Goal: Task Accomplishment & Management: Manage account settings

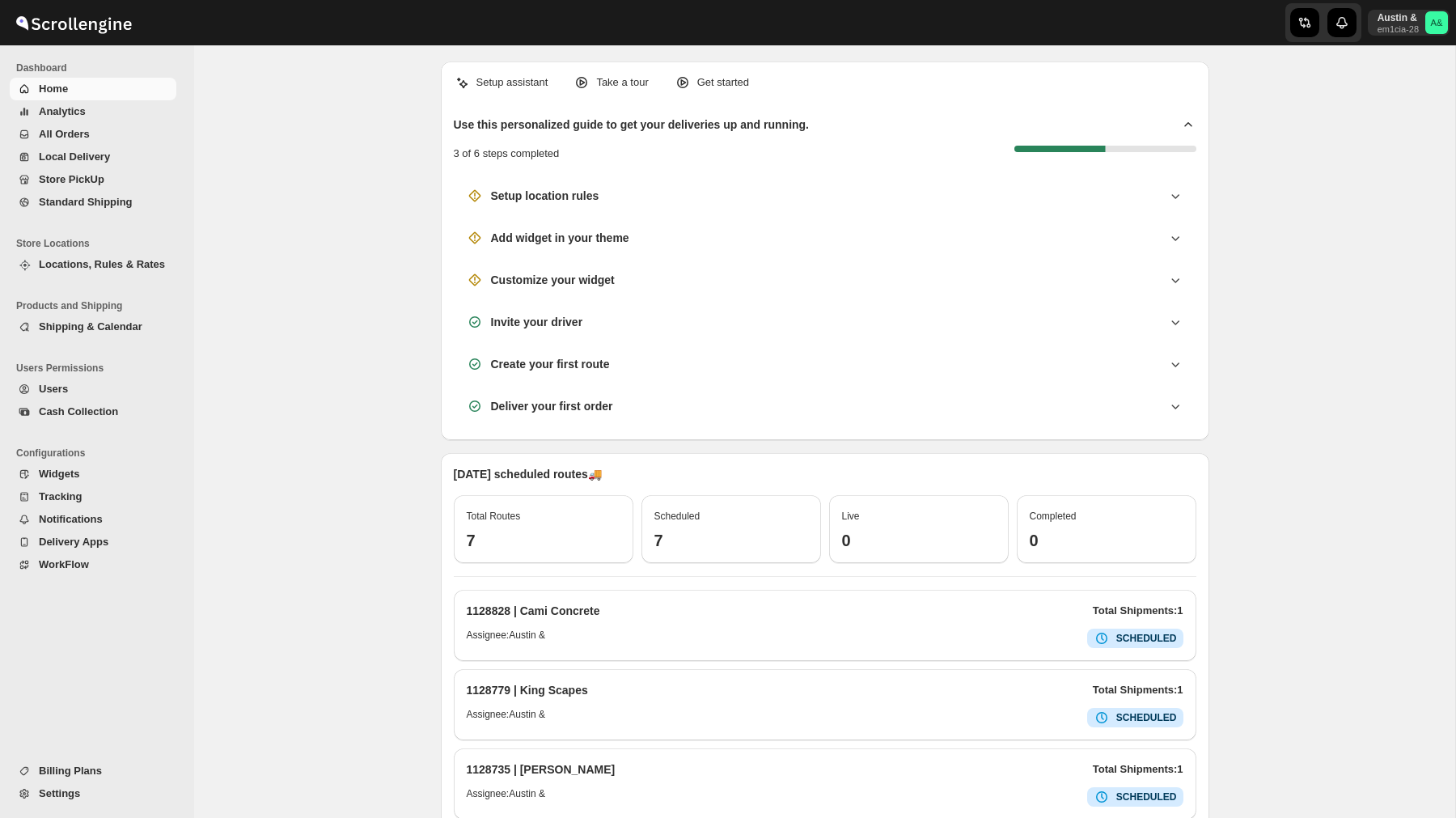
click at [1128, 457] on div "[DATE] scheduled routes 🚚 Total Routes 7 Scheduled 7 Live 0 Completed 0 1128828…" at bounding box center [825, 650] width 769 height 393
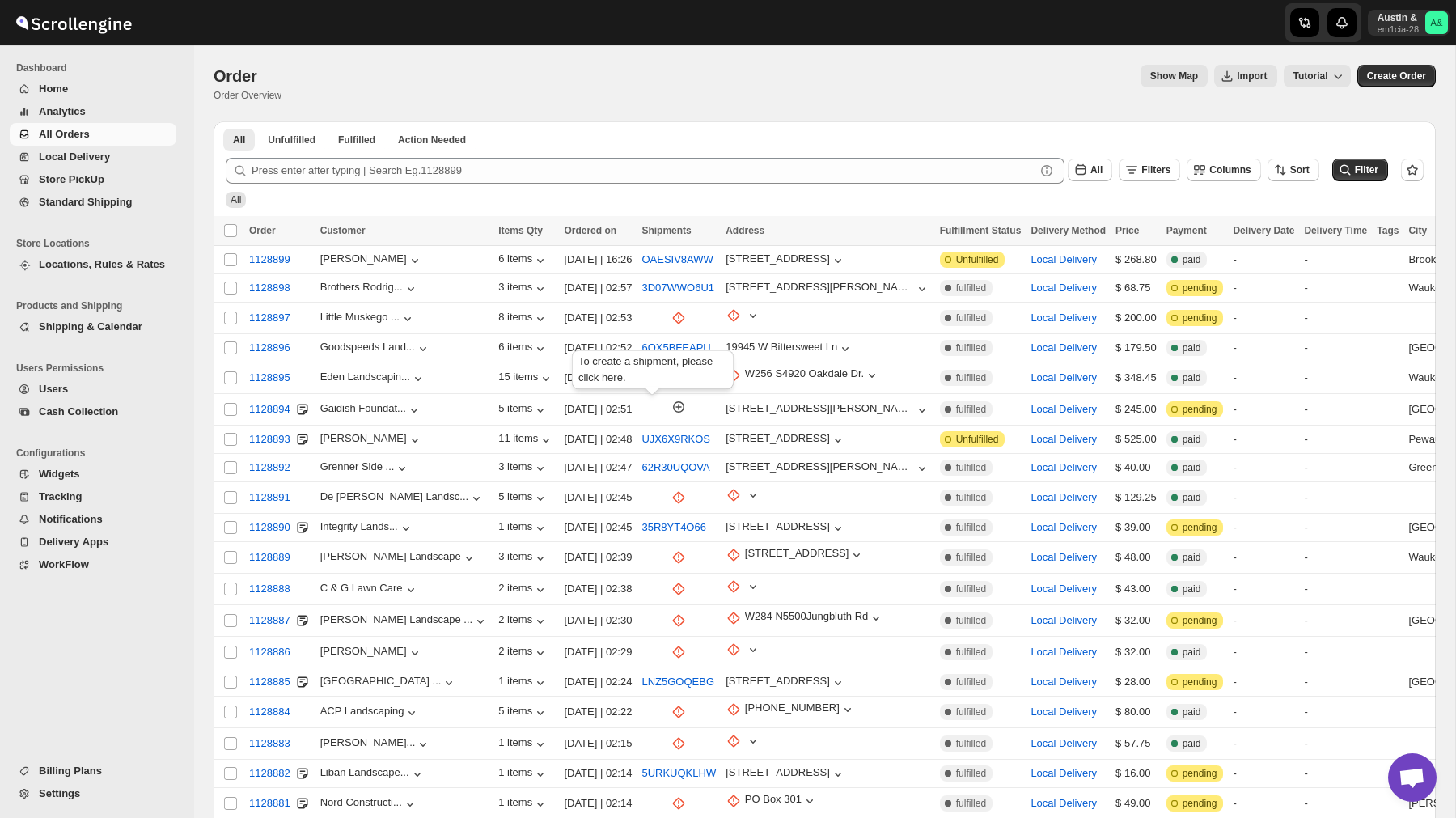
click at [1388, 5] on div "Austin & em1cia-28 A&" at bounding box center [1412, 23] width 88 height 45
click at [1388, 21] on p "Austin &" at bounding box center [1399, 18] width 41 height 13
click at [1375, 179] on span "Logout" at bounding box center [1391, 177] width 32 height 12
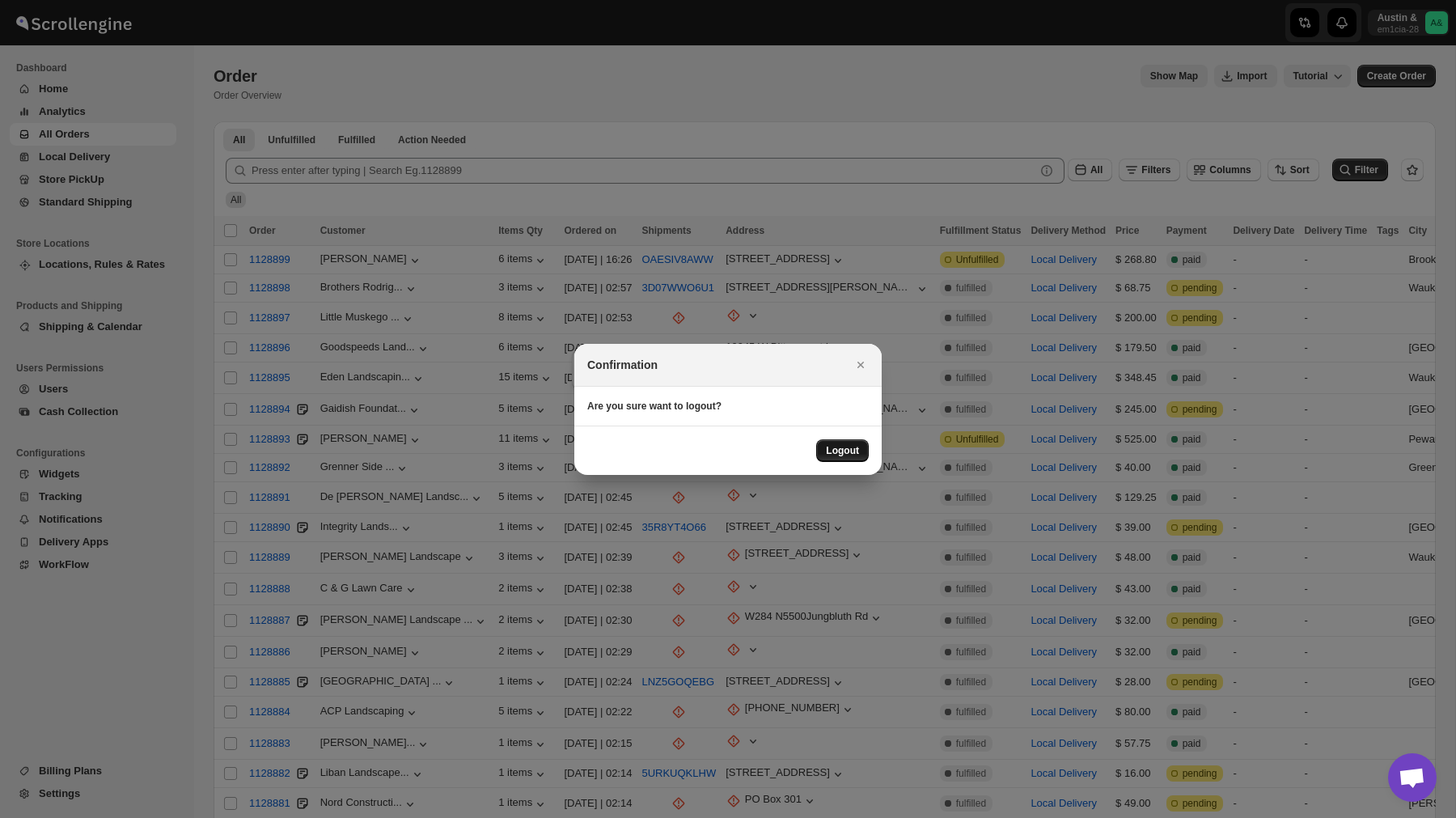
click at [857, 445] on span "Logout" at bounding box center [842, 451] width 33 height 13
